Goal: Task Accomplishment & Management: Manage account settings

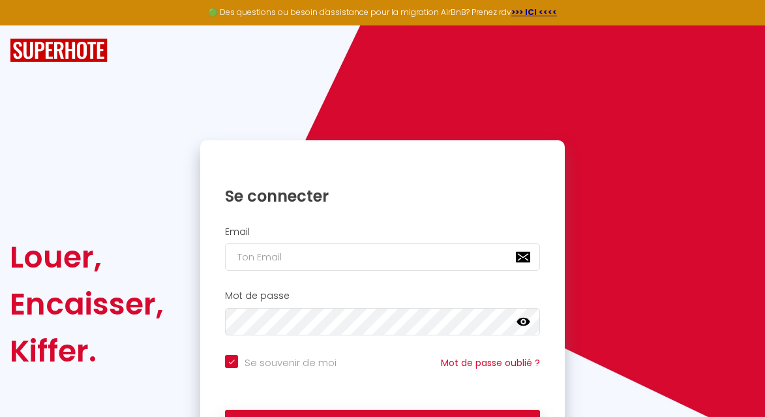
type input "c"
checkbox input "true"
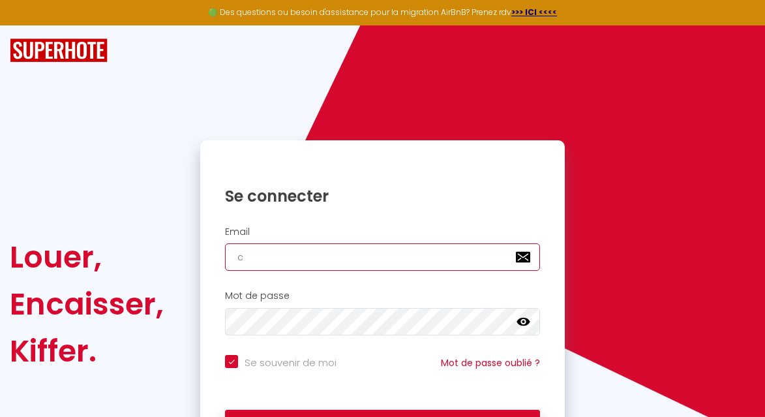
type input "co"
checkbox input "true"
type input "con"
checkbox input "true"
type input "cont"
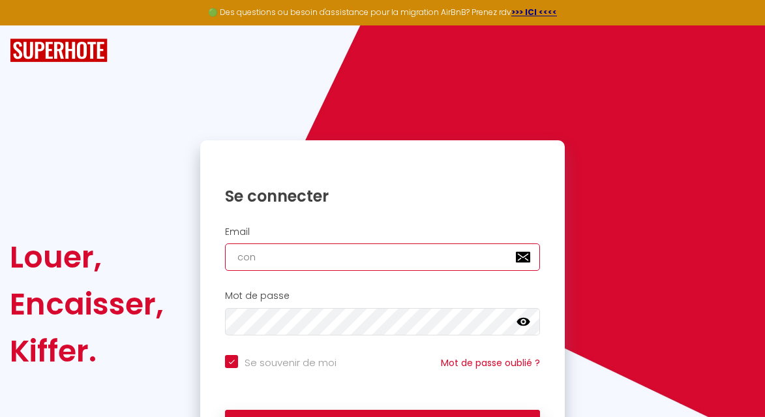
checkbox input "true"
type input "conta"
checkbox input "true"
type input "contac"
checkbox input "true"
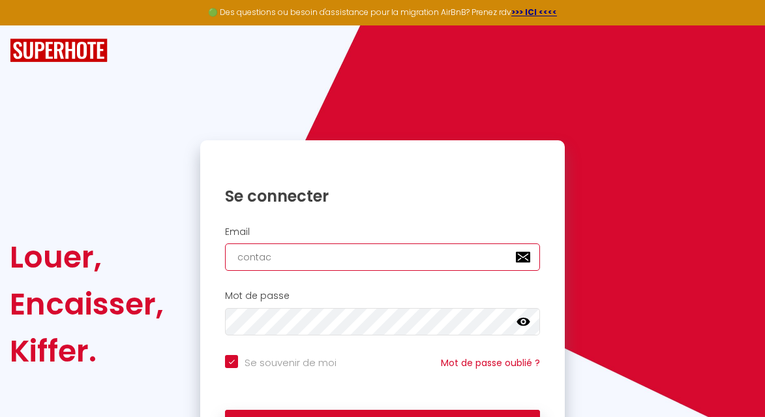
type input "contact"
checkbox input "true"
type input "contact@"
checkbox input "true"
type input "contact@u"
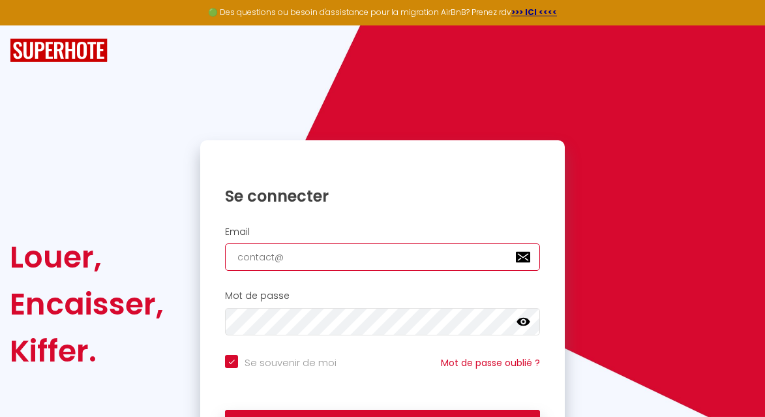
checkbox input "true"
type input "contact@un"
checkbox input "true"
type input "contact@unc"
checkbox input "true"
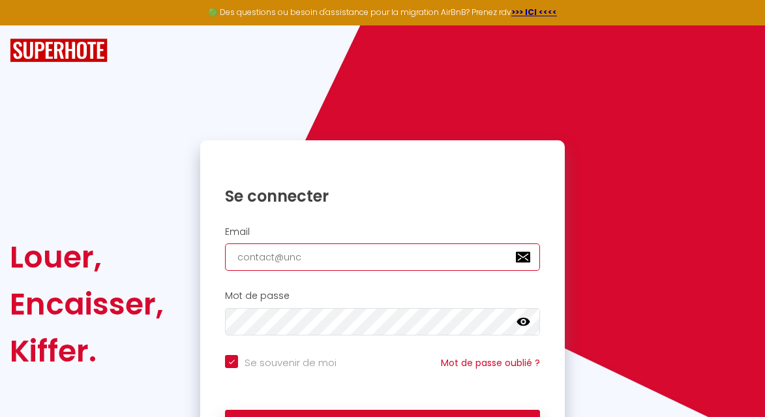
type input "contact@unco"
checkbox input "true"
type input "contact@uncoi"
checkbox input "true"
type input "contact@uncoin"
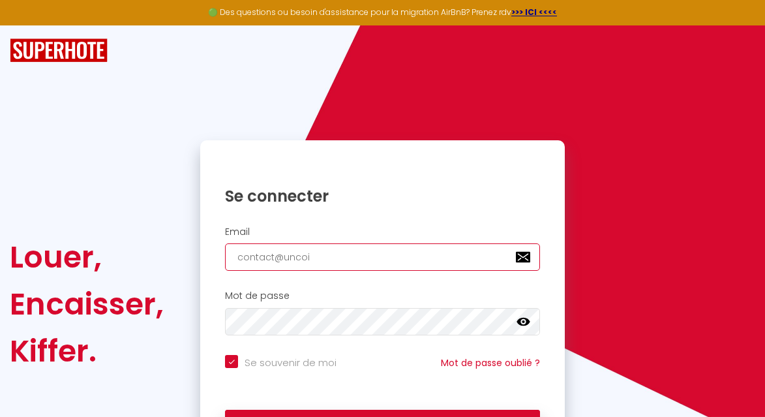
checkbox input "true"
type input "contact@uncoind"
checkbox input "true"
type input "contact@uncoinde"
checkbox input "true"
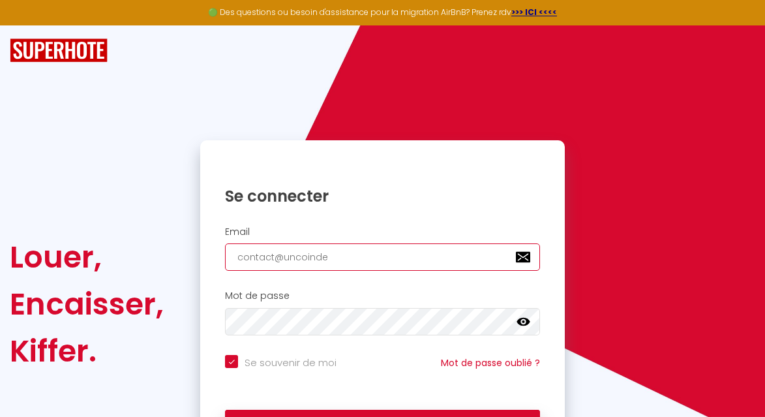
type input "contact@uncoindeb"
checkbox input "true"
type input "contact@uncoindebi"
checkbox input "true"
type input "contact@uncoindebig"
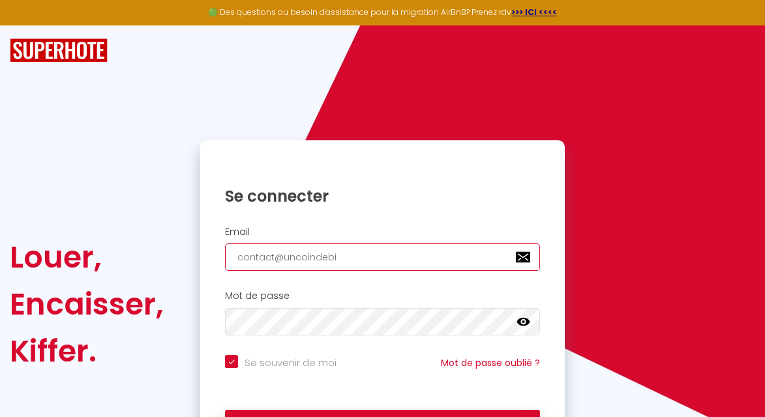
checkbox input "true"
type input "contact@uncoindebigo"
checkbox input "true"
type input "contact@uncoindebigor"
checkbox input "true"
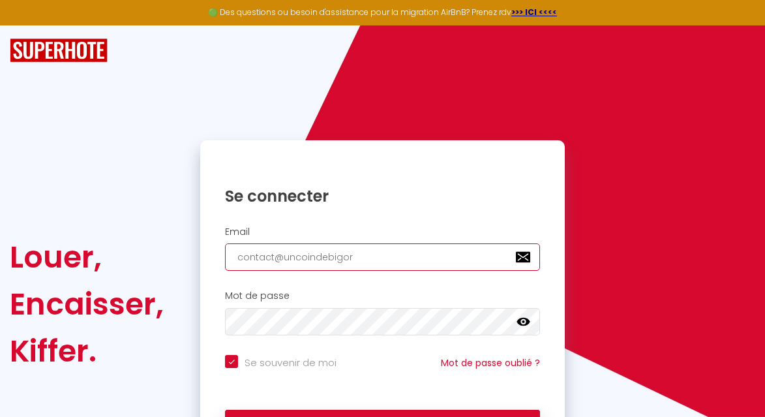
type input "contact@uncoindebigorr"
checkbox input "true"
type input "contact@uncoindebigorre"
checkbox input "true"
type input "contact@uncoindebigorre."
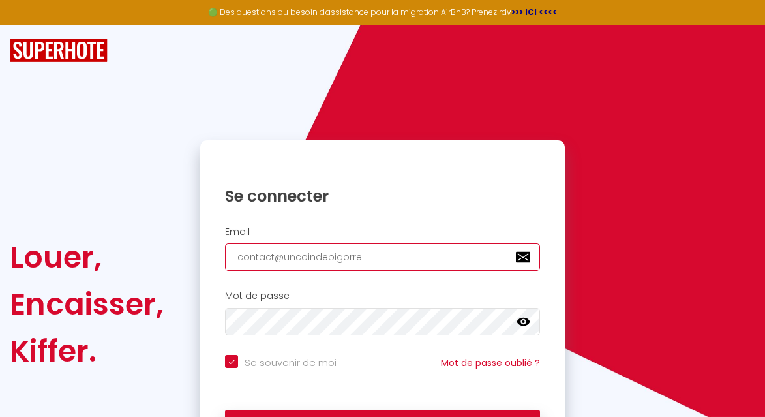
checkbox input "true"
type input "contact@uncoindebigorre.c"
checkbox input "true"
type input "contact@uncoindebigorre.co"
checkbox input "true"
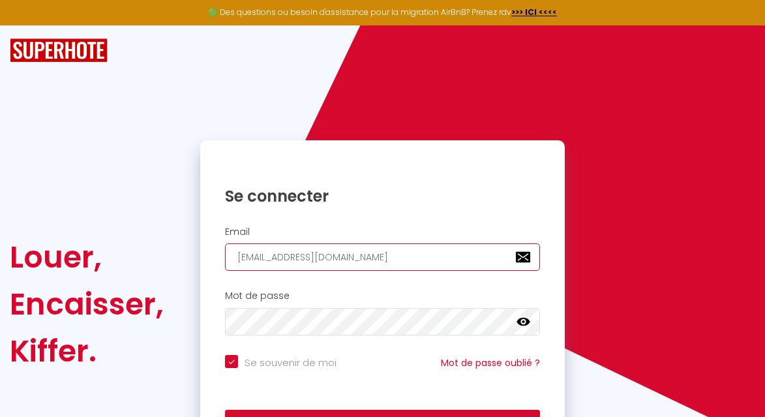
type input "[EMAIL_ADDRESS][DOMAIN_NAME]"
checkbox input "true"
type input "[EMAIL_ADDRESS][DOMAIN_NAME]"
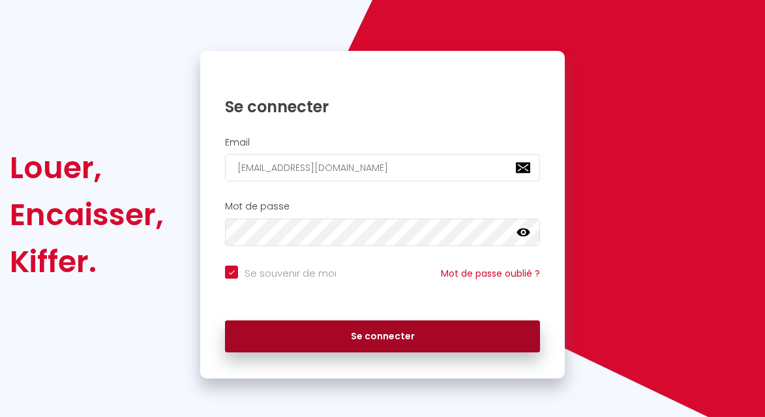
scroll to position [88, 0]
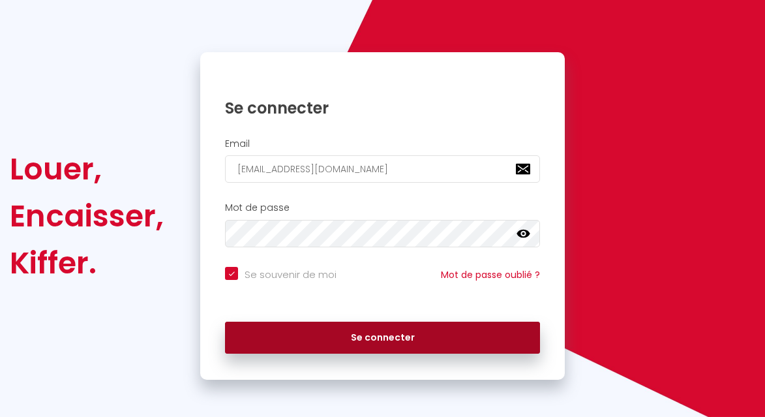
click at [335, 334] on button "Se connecter" at bounding box center [382, 338] width 315 height 33
checkbox input "true"
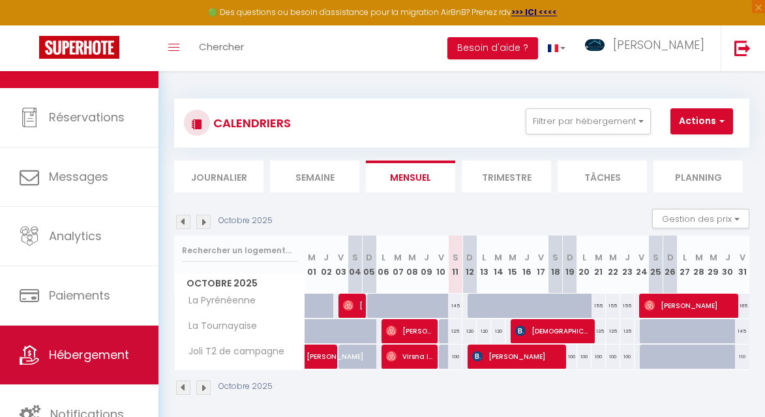
scroll to position [41, 0]
click at [100, 357] on span "Hébergement" at bounding box center [89, 354] width 80 height 16
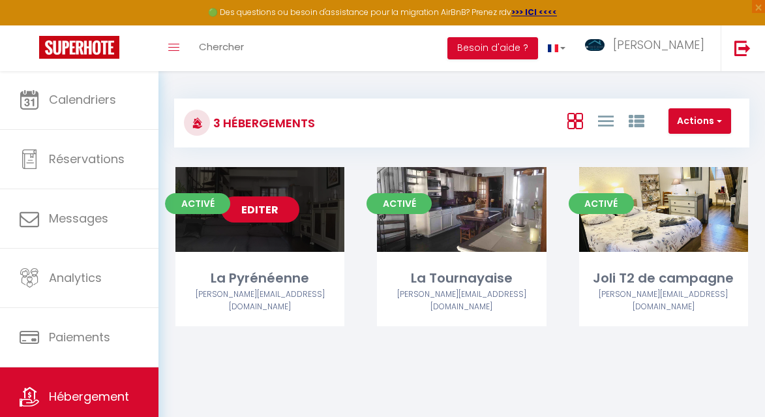
click at [269, 209] on link "Editer" at bounding box center [260, 209] width 78 height 26
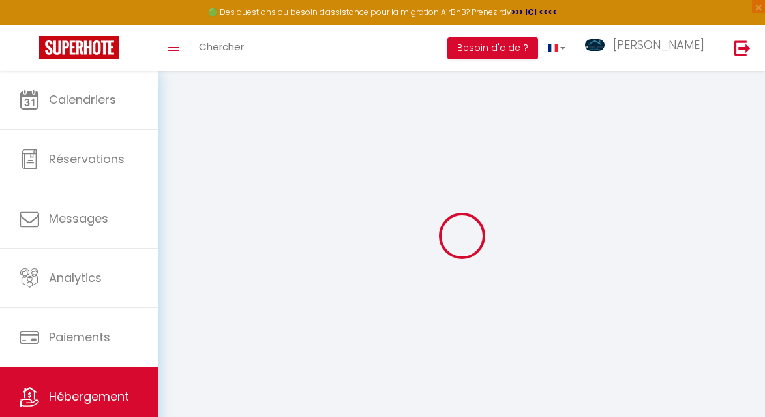
select select
select select "17:00"
select select "21:30"
select select "12:00"
select select "30"
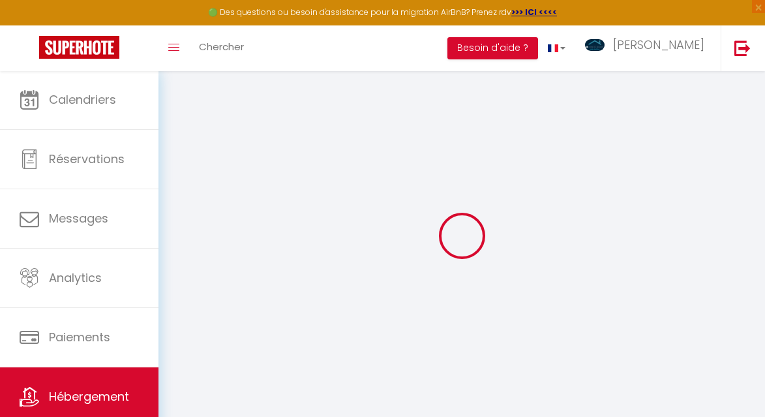
select select "30"
select select "14:00"
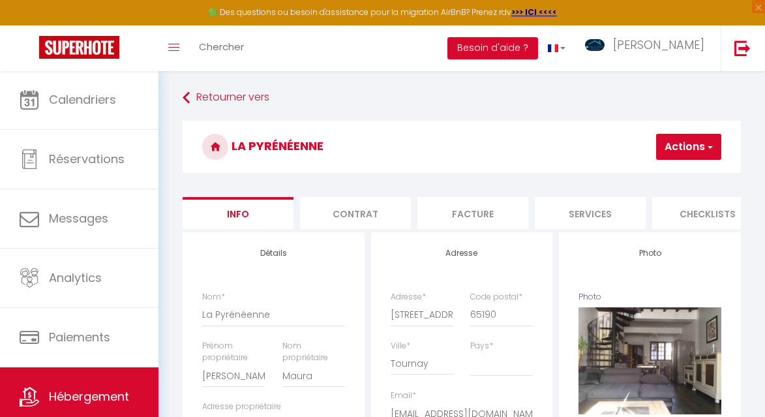
checkbox input "false"
click at [594, 211] on li "Services" at bounding box center [590, 213] width 111 height 32
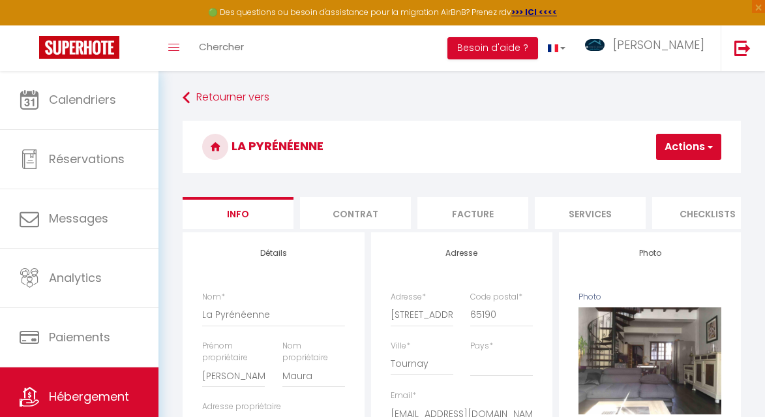
select select
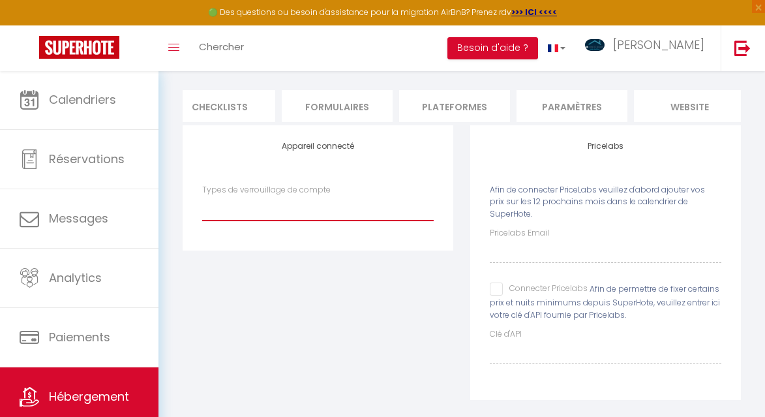
scroll to position [0, 493]
click at [569, 102] on li "Paramètres" at bounding box center [566, 106] width 111 height 32
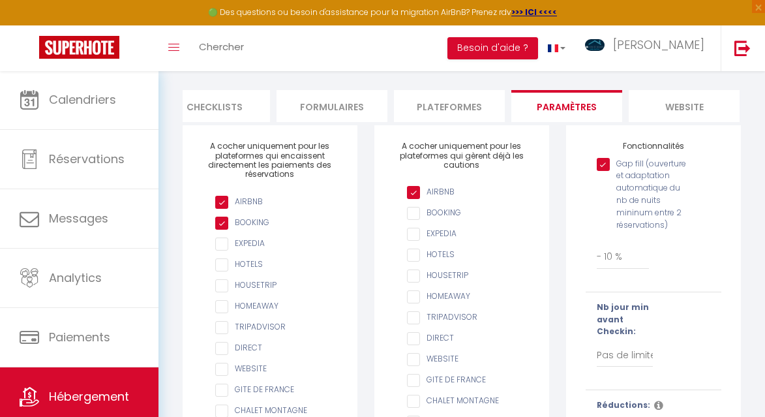
click at [323, 108] on li "Formulaires" at bounding box center [332, 106] width 111 height 32
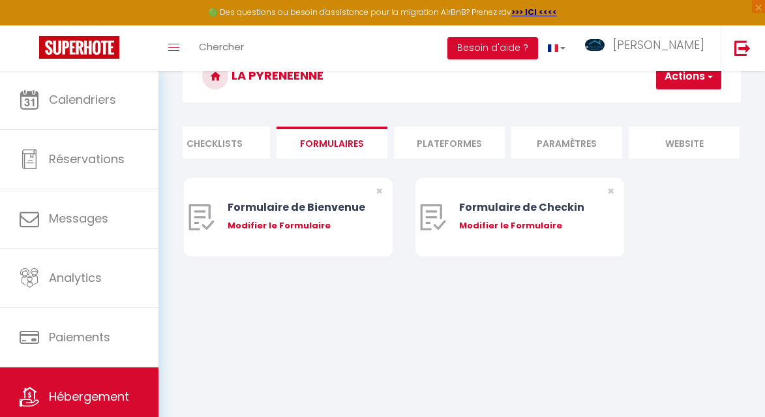
click at [453, 143] on li "Plateformes" at bounding box center [449, 143] width 111 height 32
select select
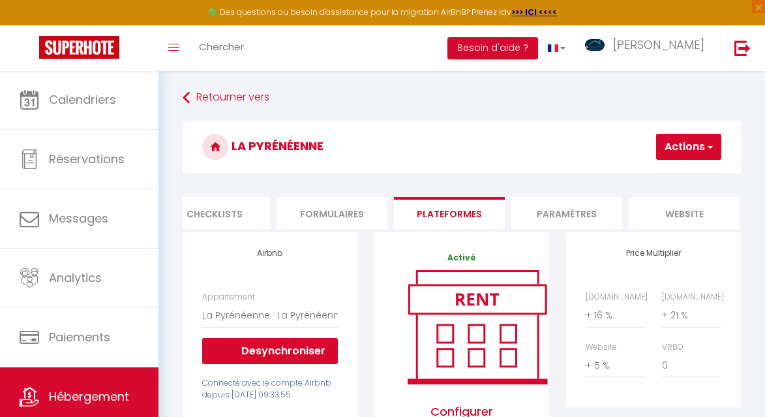
click at [540, 213] on li "Paramètres" at bounding box center [566, 213] width 111 height 32
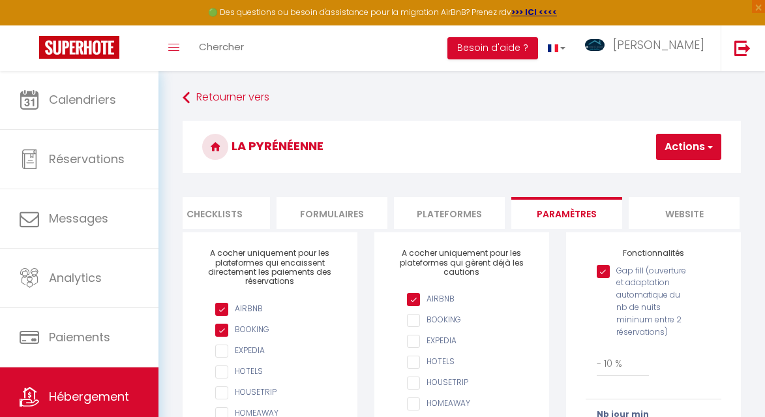
click at [689, 217] on li "website" at bounding box center [684, 213] width 111 height 32
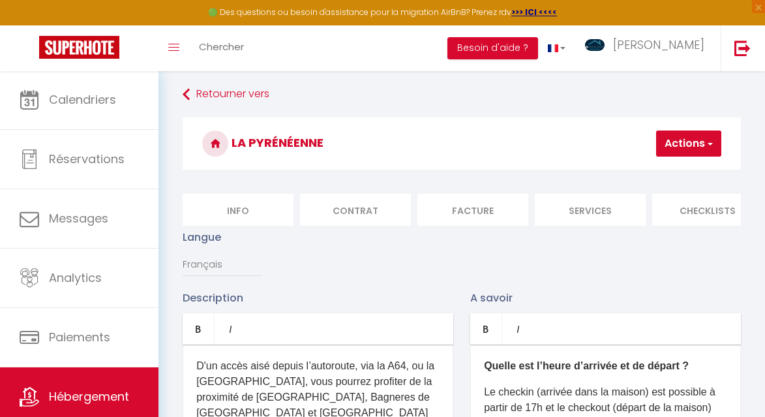
click at [241, 207] on li "Info" at bounding box center [238, 210] width 111 height 32
checkbox input "false"
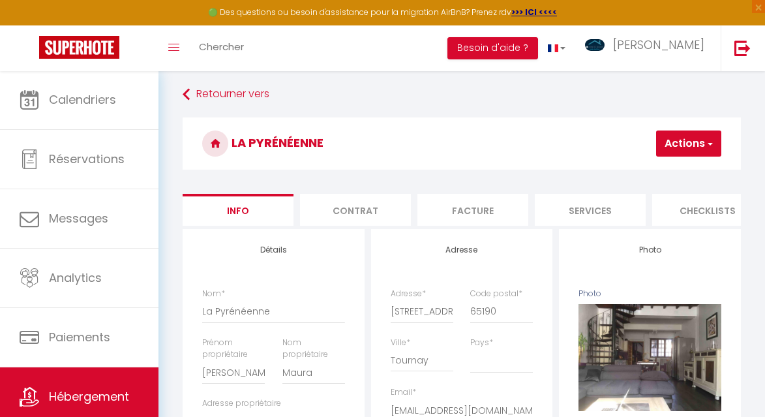
click at [368, 213] on li "Contrat" at bounding box center [355, 210] width 111 height 32
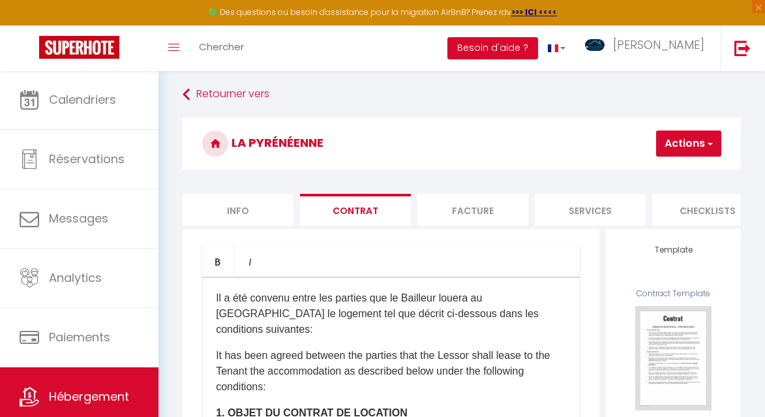
click at [476, 205] on li "Facture" at bounding box center [472, 210] width 111 height 32
select select
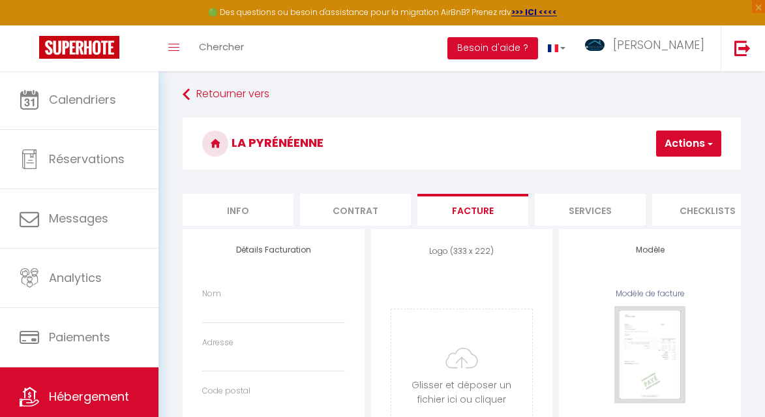
click at [575, 205] on li "Services" at bounding box center [590, 210] width 111 height 32
select select
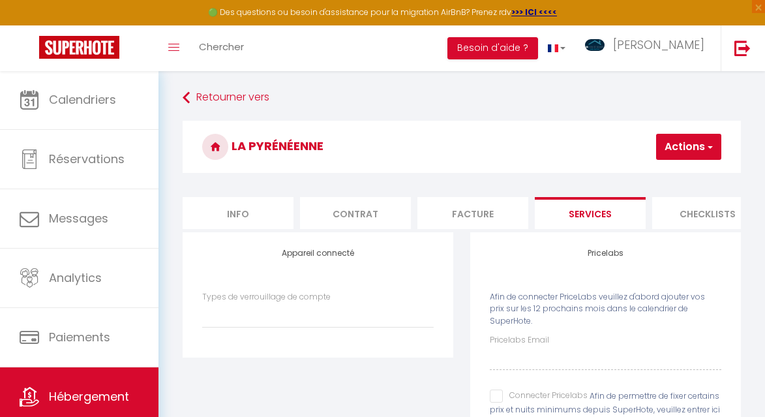
click at [692, 212] on li "Checklists" at bounding box center [707, 213] width 111 height 32
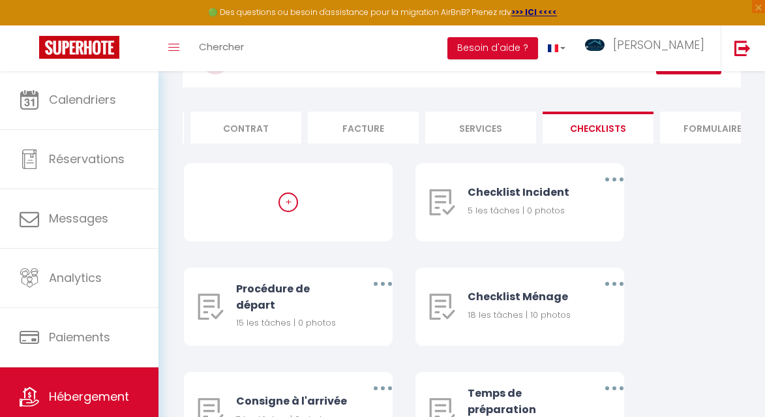
scroll to position [0, 118]
click at [703, 128] on li "Formulaires" at bounding box center [707, 128] width 111 height 32
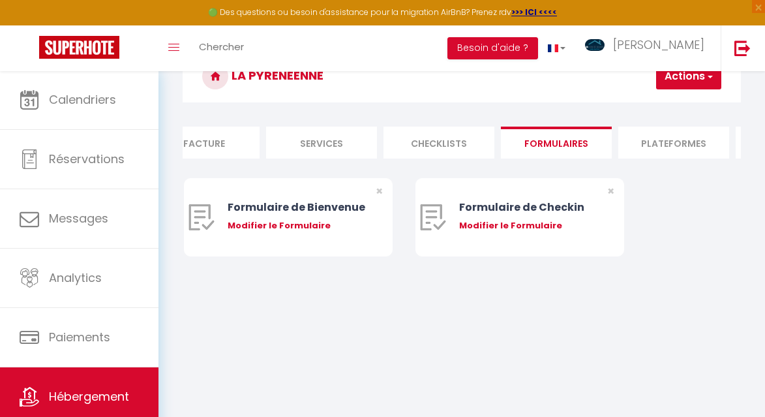
scroll to position [0, 305]
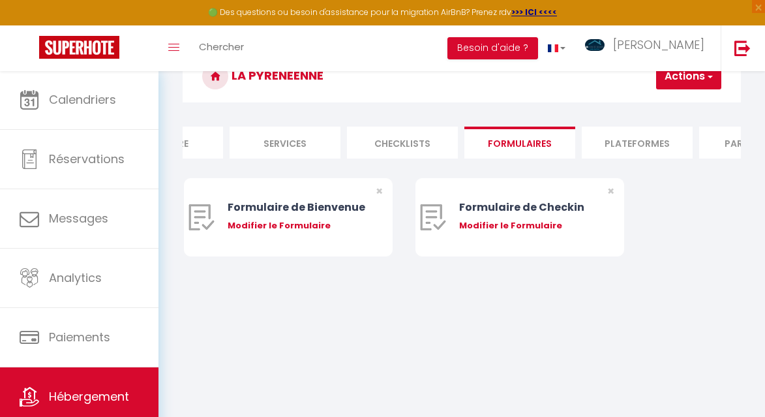
click at [629, 144] on li "Plateformes" at bounding box center [637, 143] width 111 height 32
select select
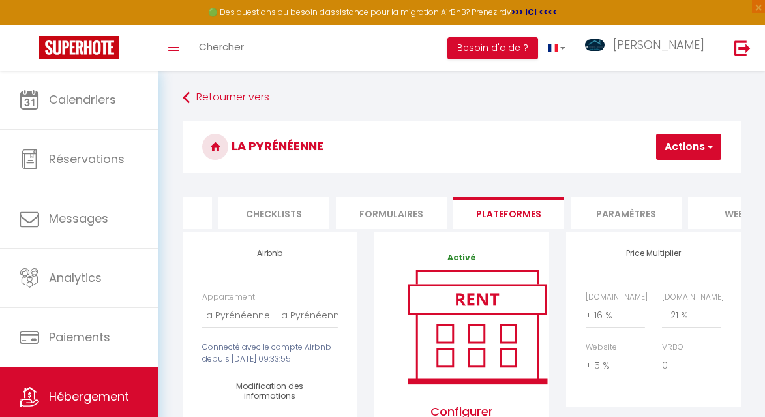
scroll to position [0, 435]
click at [631, 209] on li "Paramètres" at bounding box center [624, 213] width 111 height 32
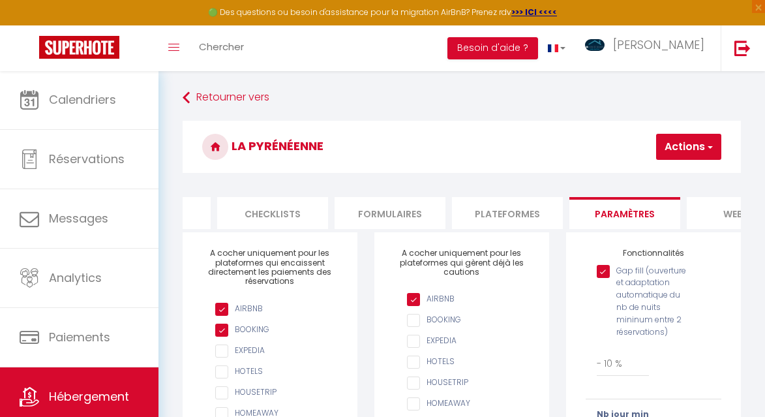
click at [723, 213] on li "website" at bounding box center [742, 213] width 111 height 32
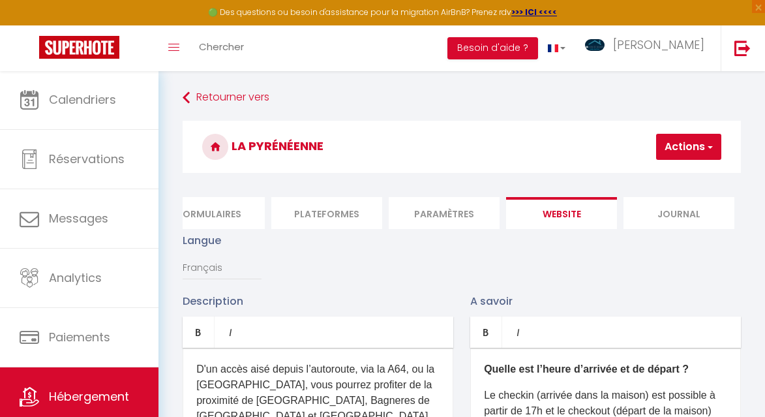
click at [676, 213] on li "Journal" at bounding box center [678, 213] width 111 height 32
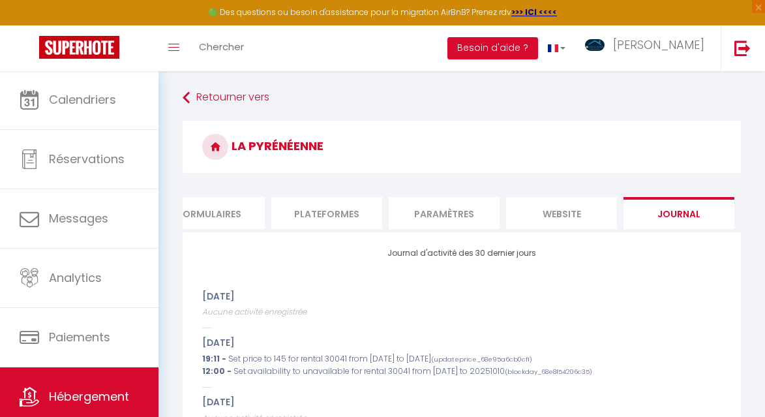
click at [583, 213] on li "website" at bounding box center [561, 213] width 111 height 32
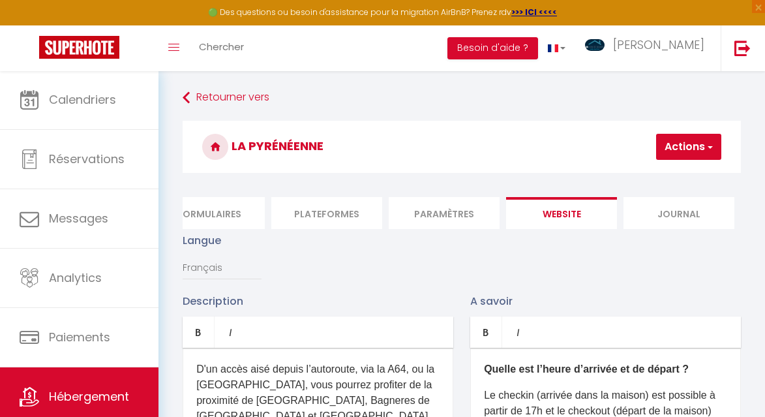
click at [710, 148] on span "button" at bounding box center [709, 146] width 8 height 13
click at [466, 146] on h3 "La Pyrénéenne" at bounding box center [462, 147] width 558 height 52
click at [230, 94] on link "Retourner vers" at bounding box center [462, 97] width 558 height 23
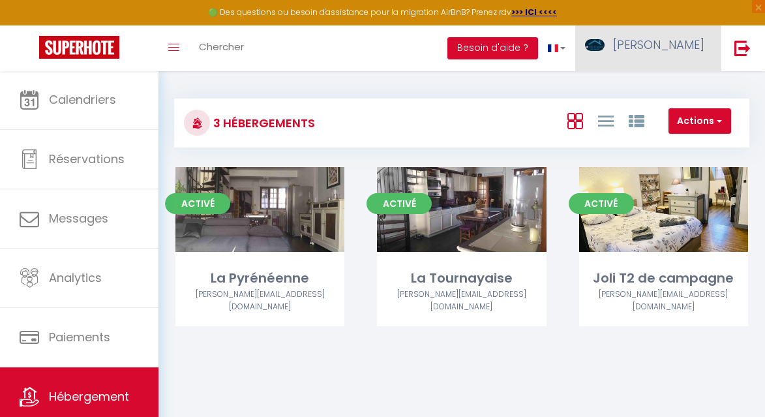
click at [697, 45] on span "[PERSON_NAME]" at bounding box center [658, 45] width 91 height 16
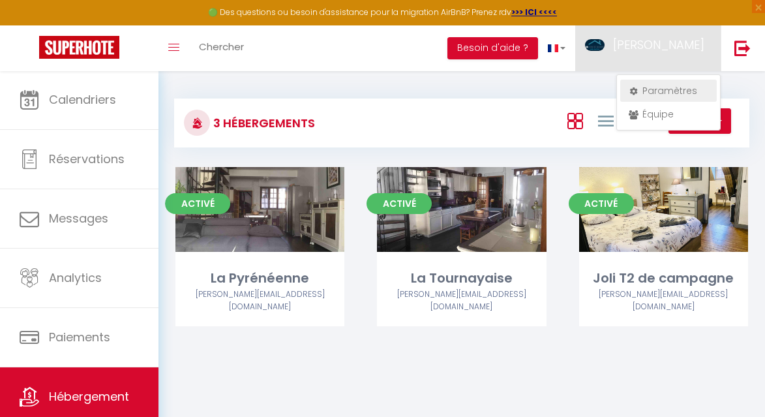
click at [671, 92] on link "Paramètres" at bounding box center [668, 91] width 97 height 22
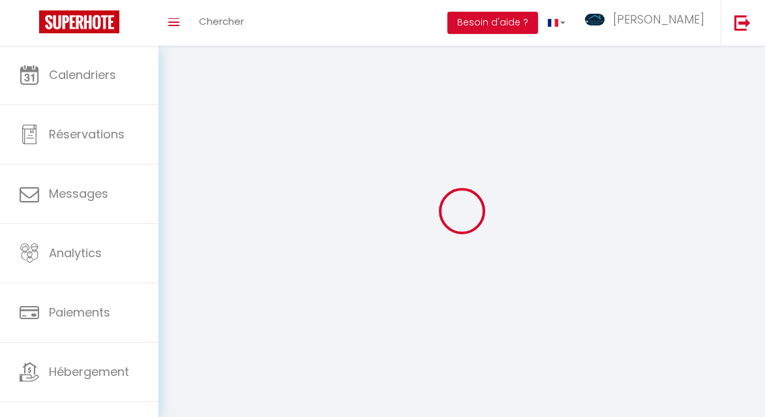
type input "[PERSON_NAME]"
type input "MAURA"
type input "0612281189"
type input "[STREET_ADDRESS]"
type input "64420"
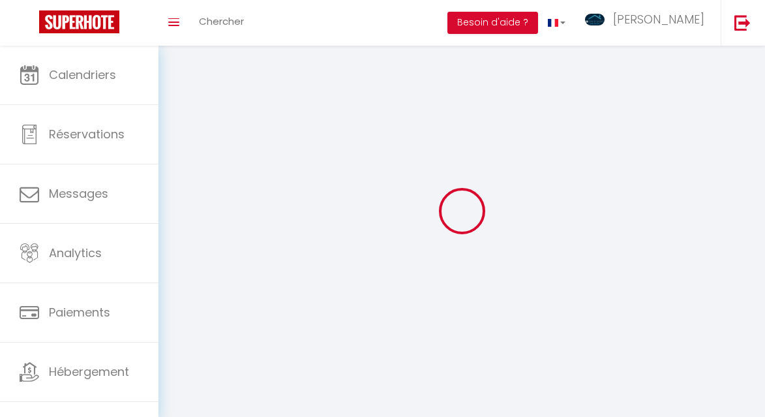
type input "Nousty"
type input "3p6xyWCHvBzODZHIFdDOWfTdz"
type input "YuUi26Q6CFhoi5bSfyPvUph1r"
type input "[URL][DOMAIN_NAME]"
select select "1"
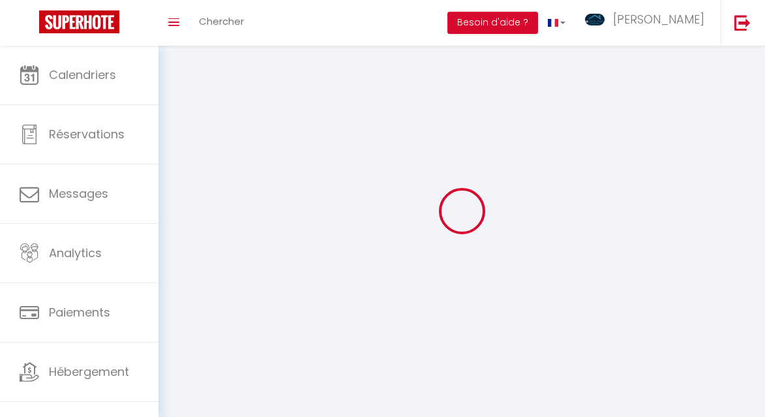
select select "28"
select select "fr"
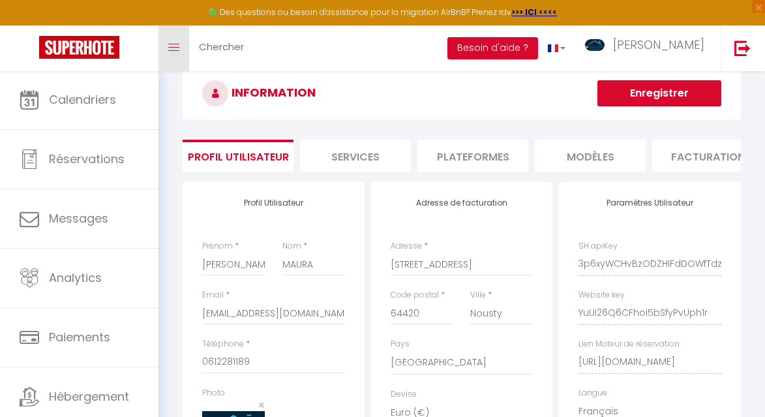
click at [173, 44] on icon "Toggle menubar" at bounding box center [173, 48] width 11 height 8
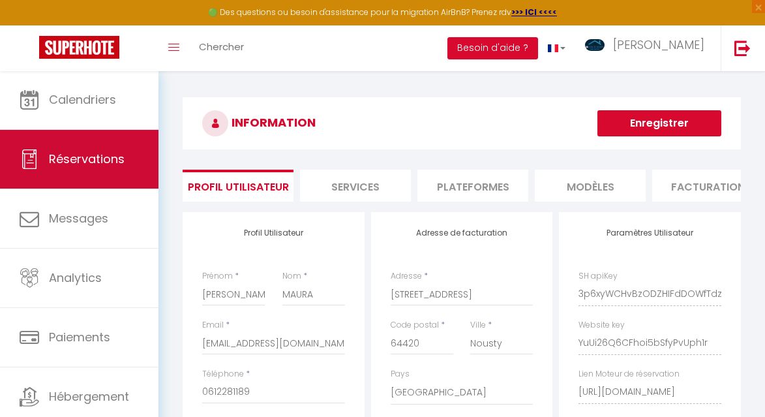
click at [89, 164] on span "Réservations" at bounding box center [87, 159] width 76 height 16
select select "not_cancelled"
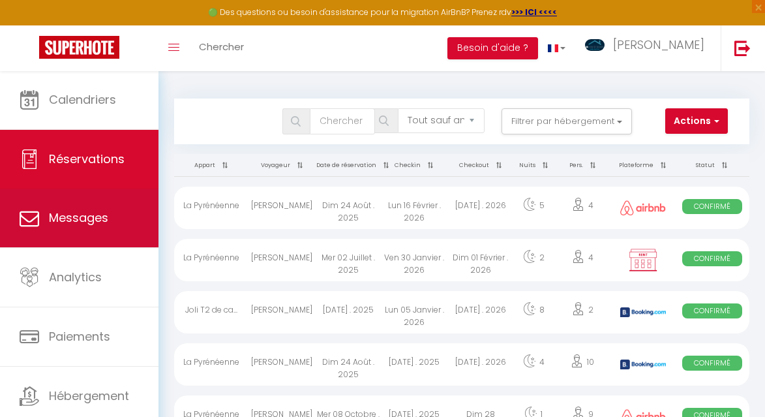
click at [91, 213] on span "Messages" at bounding box center [78, 217] width 59 height 16
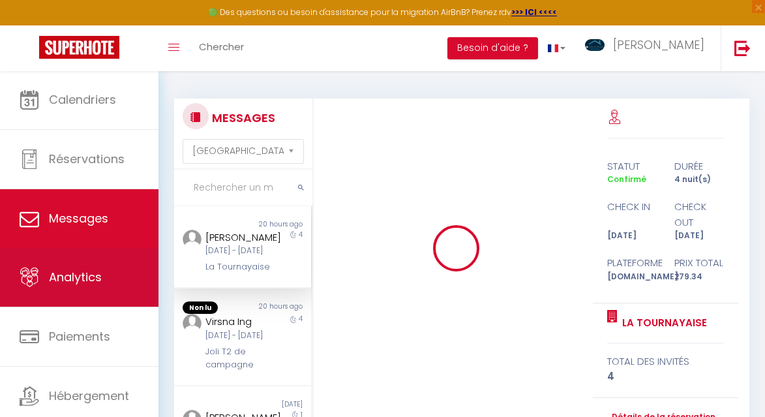
scroll to position [13001, 0]
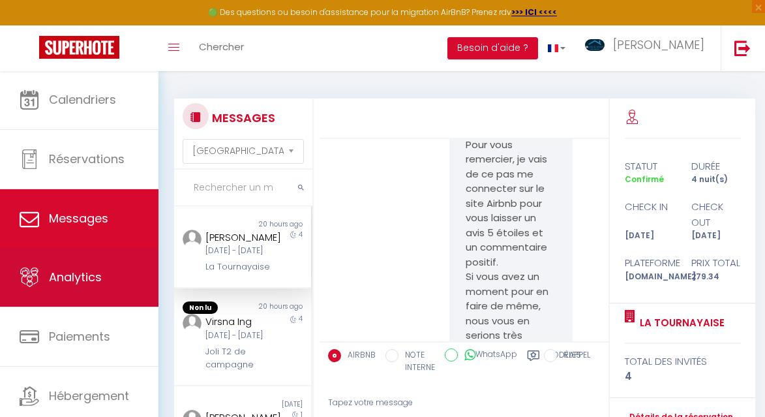
click at [76, 278] on span "Analytics" at bounding box center [75, 277] width 53 height 16
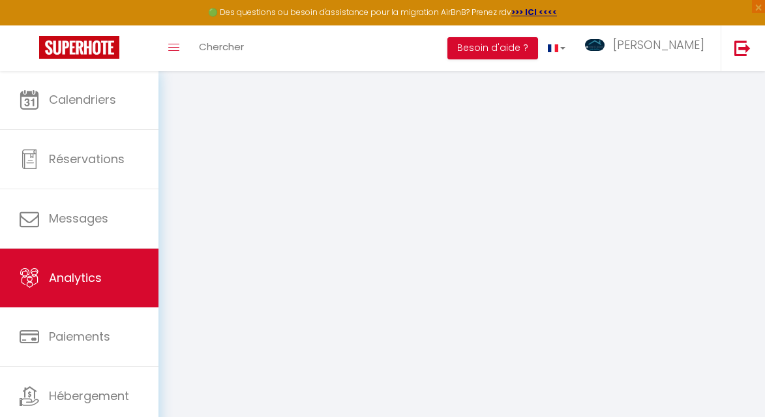
select select "2025"
select select "10"
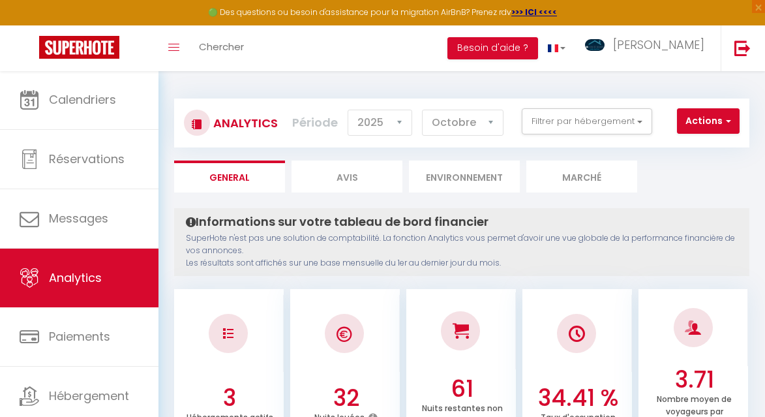
click at [465, 176] on li "Environnement" at bounding box center [464, 176] width 111 height 32
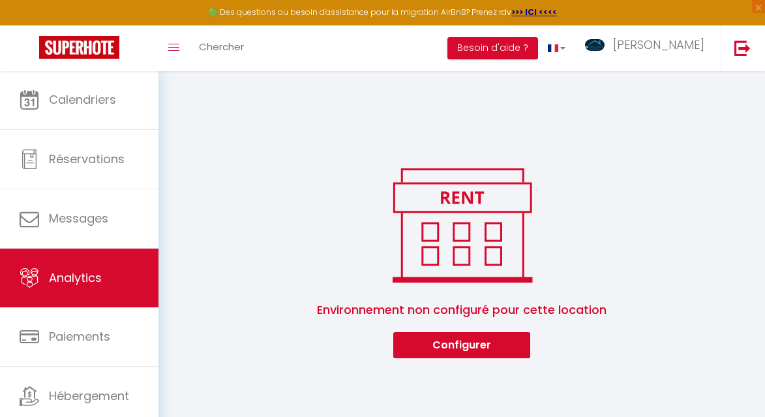
click at [465, 344] on button "Configurer" at bounding box center [461, 345] width 137 height 26
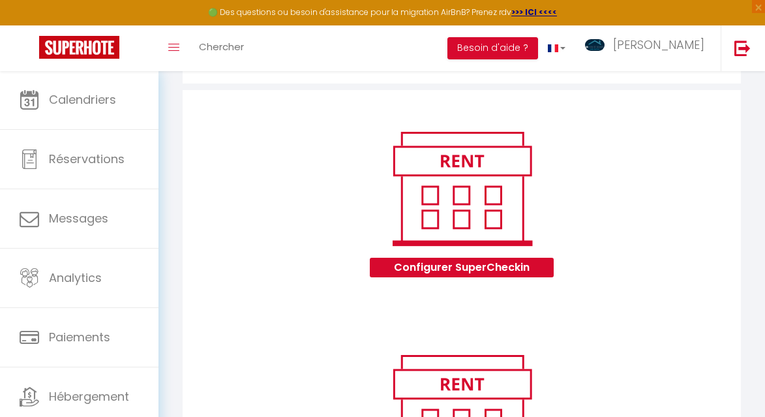
scroll to position [781, 0]
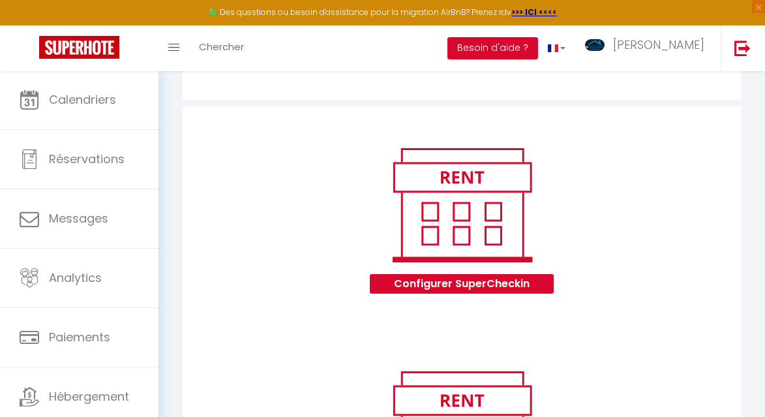
click at [453, 284] on button "Configurer SuperCheckin" at bounding box center [461, 284] width 183 height 20
click at [461, 287] on button "Configurer SuperCheckin" at bounding box center [461, 284] width 183 height 20
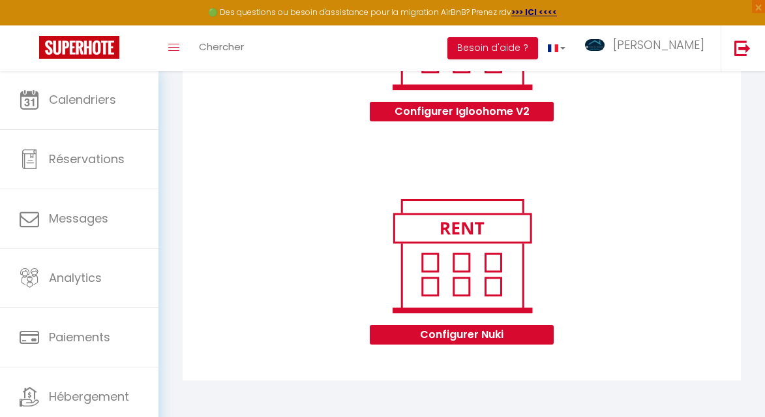
scroll to position [1400, 0]
click at [474, 334] on button "Configurer Nuki" at bounding box center [461, 335] width 183 height 20
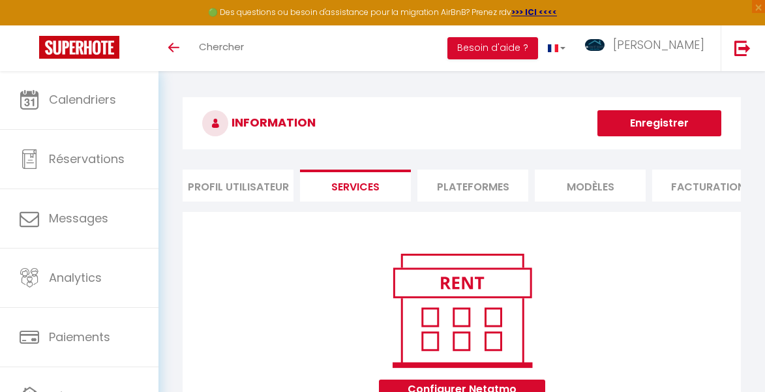
scroll to position [1400, 0]
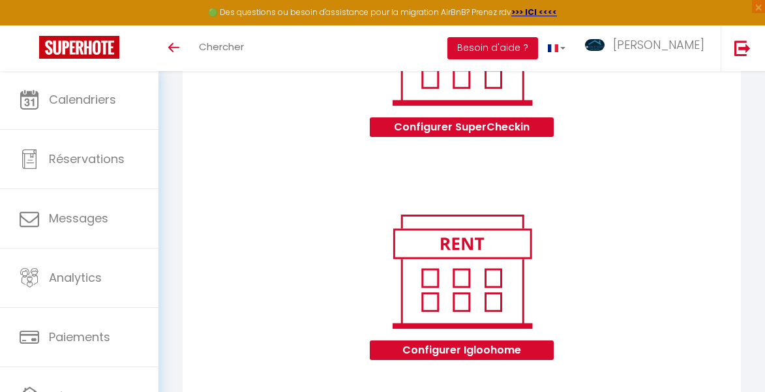
scroll to position [931, 0]
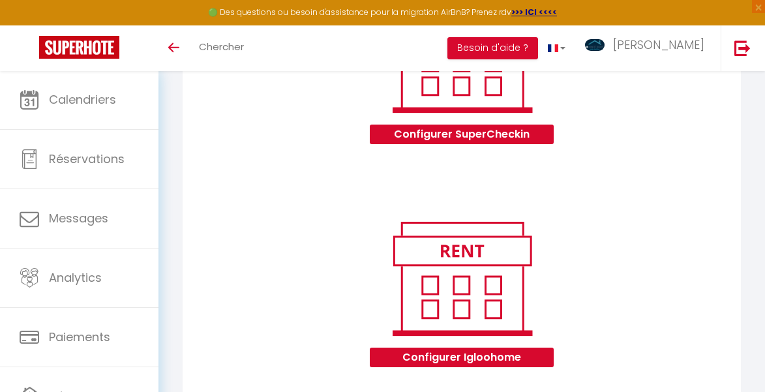
click at [470, 132] on button "Configurer SuperCheckin" at bounding box center [461, 135] width 183 height 20
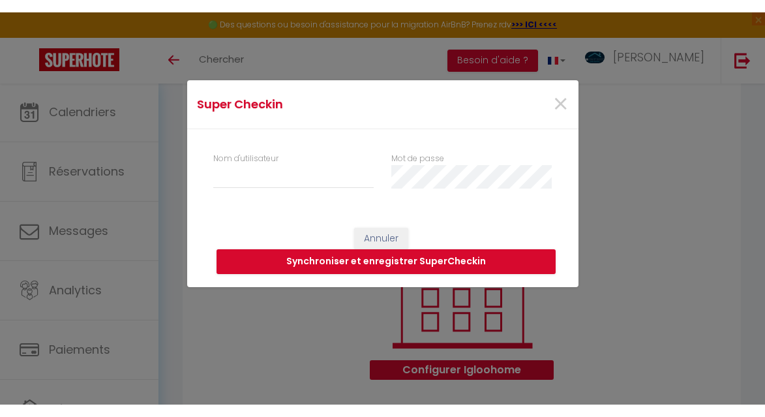
scroll to position [76, 0]
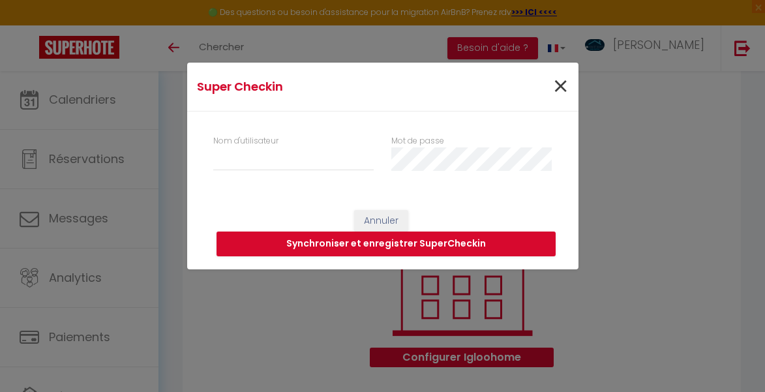
click at [560, 87] on span "×" at bounding box center [560, 86] width 16 height 39
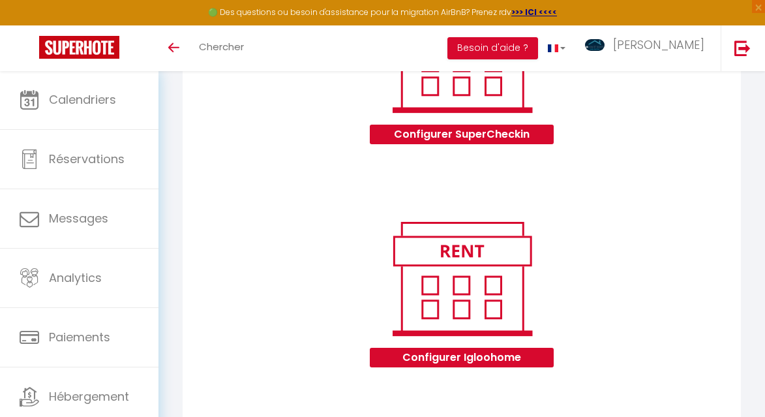
click at [432, 134] on button "Configurer SuperCheckin" at bounding box center [461, 135] width 183 height 20
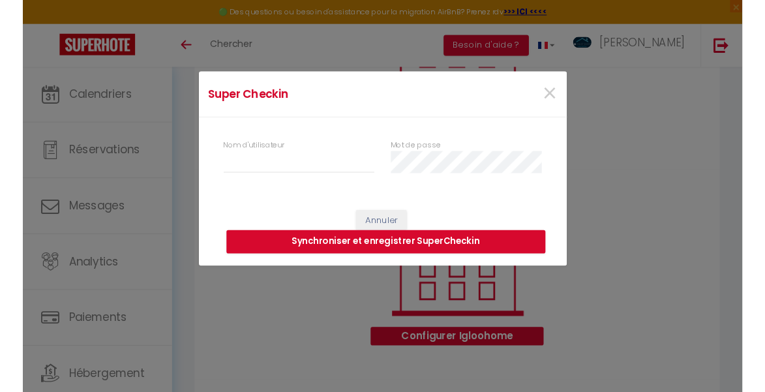
scroll to position [74, 0]
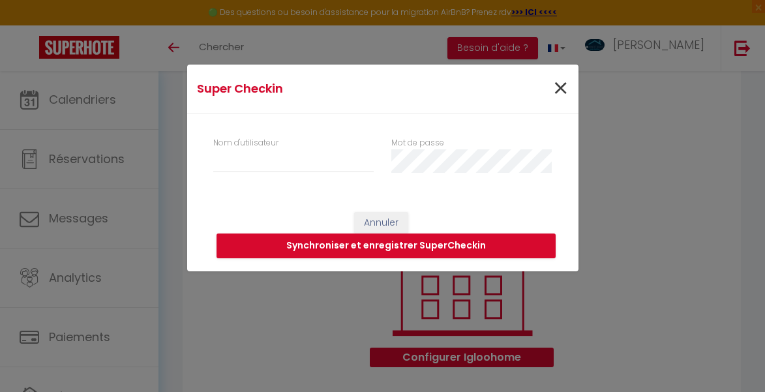
click at [558, 85] on span "×" at bounding box center [560, 88] width 16 height 39
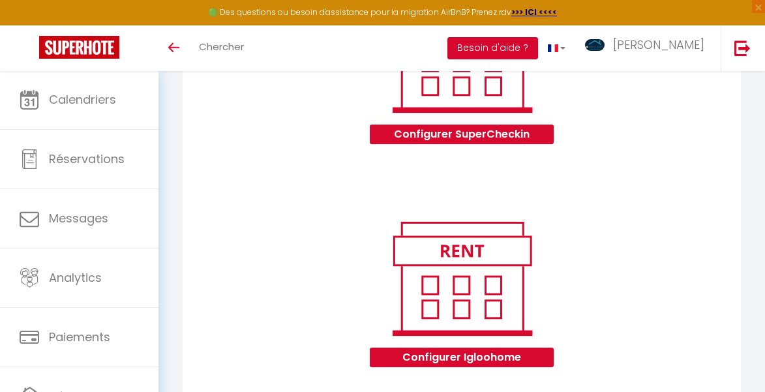
click at [538, 46] on button "Besoin d'aide ?" at bounding box center [492, 48] width 91 height 22
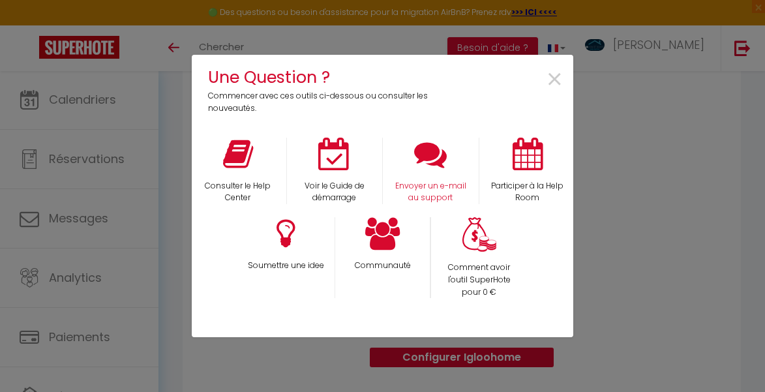
click at [439, 187] on p "Envoyer un e-mail au support" at bounding box center [431, 192] width 80 height 25
